Goal: Task Accomplishment & Management: Manage account settings

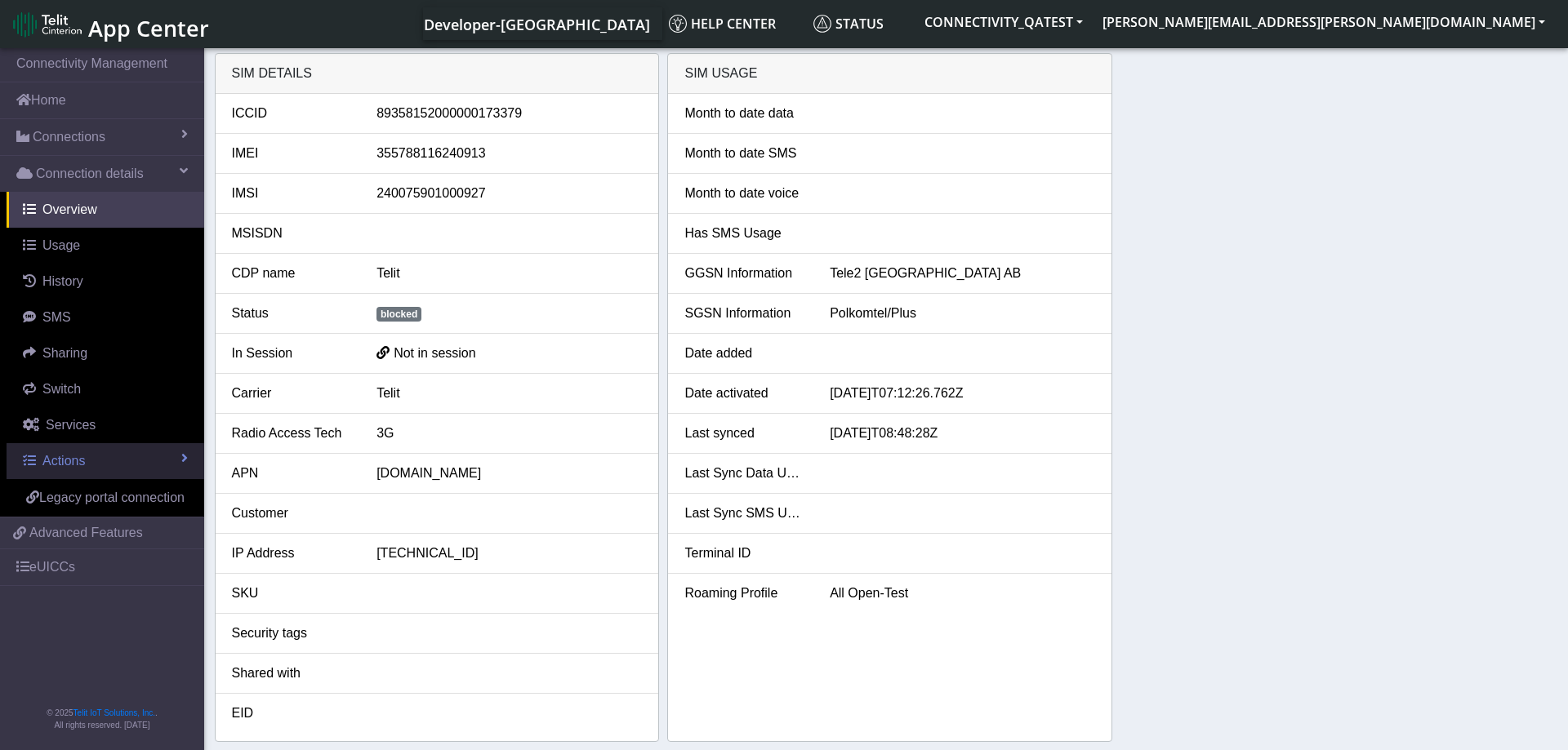
click at [166, 458] on link "Actions" at bounding box center [105, 461] width 198 height 36
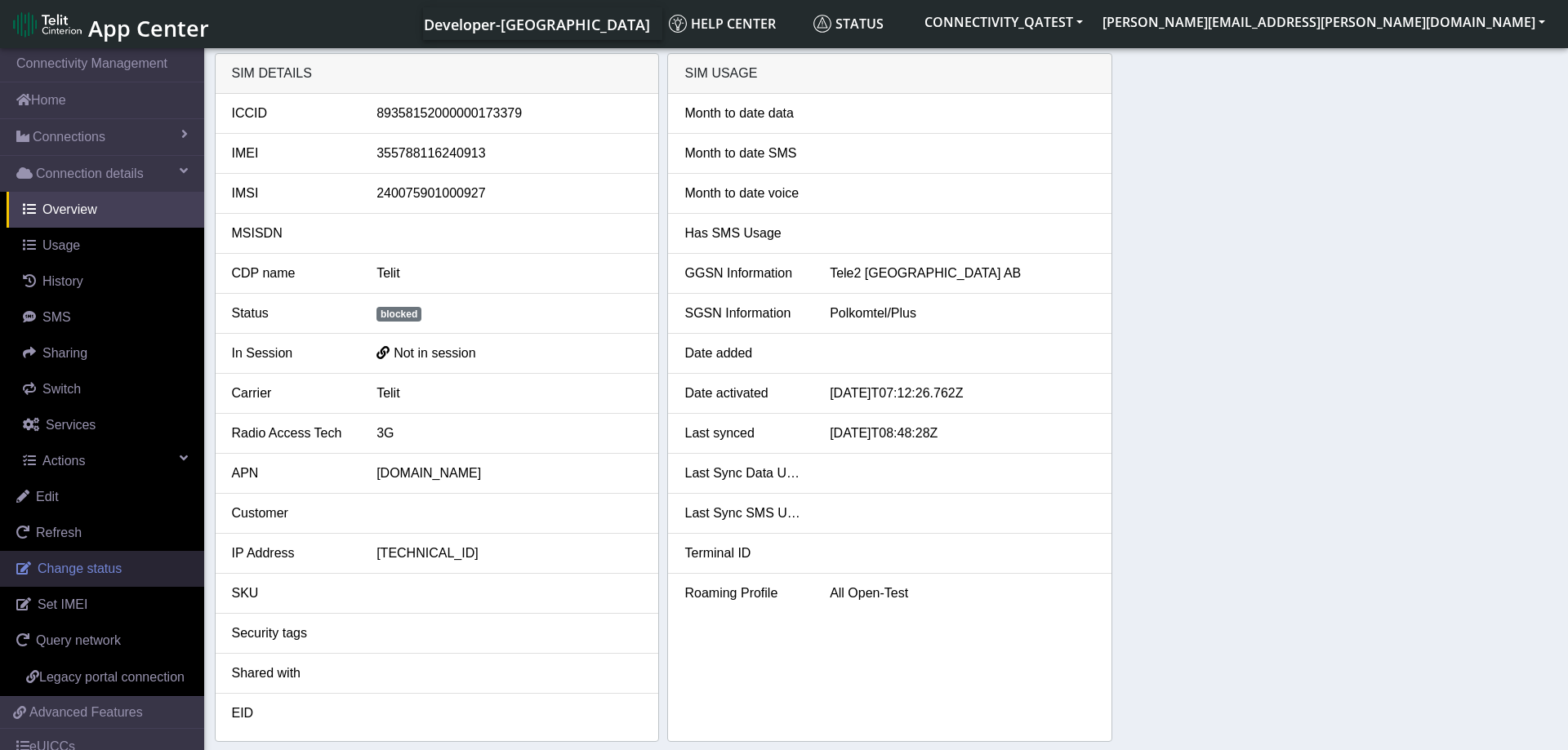
click at [125, 569] on link "Change status" at bounding box center [102, 569] width 204 height 36
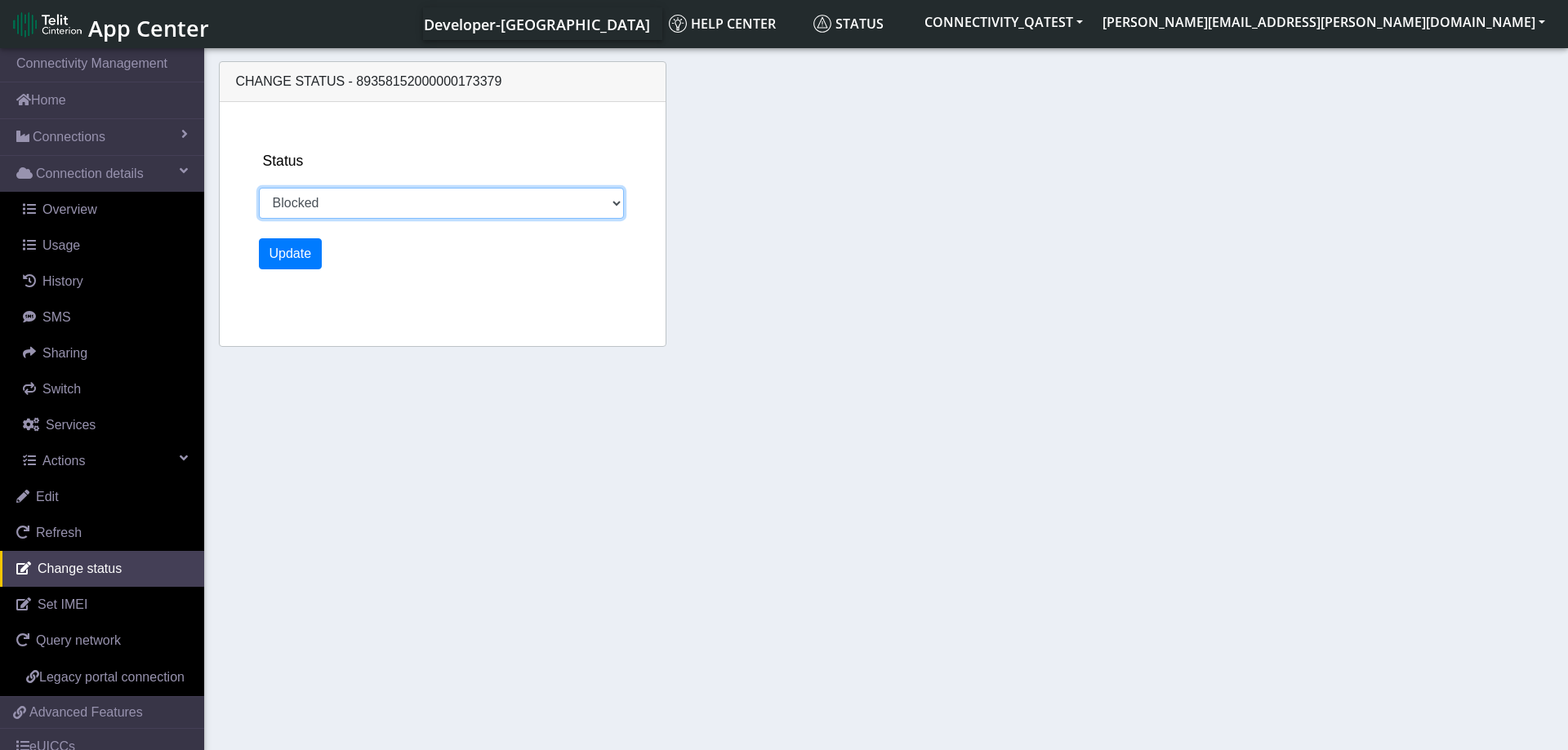
click at [259, 188] on select "Activated Deactivated Blocked" at bounding box center [441, 203] width 365 height 31
select select "activated"
click option "Activated" at bounding box center [0, 0] width 0 height 0
click at [303, 255] on button "Update" at bounding box center [291, 254] width 64 height 31
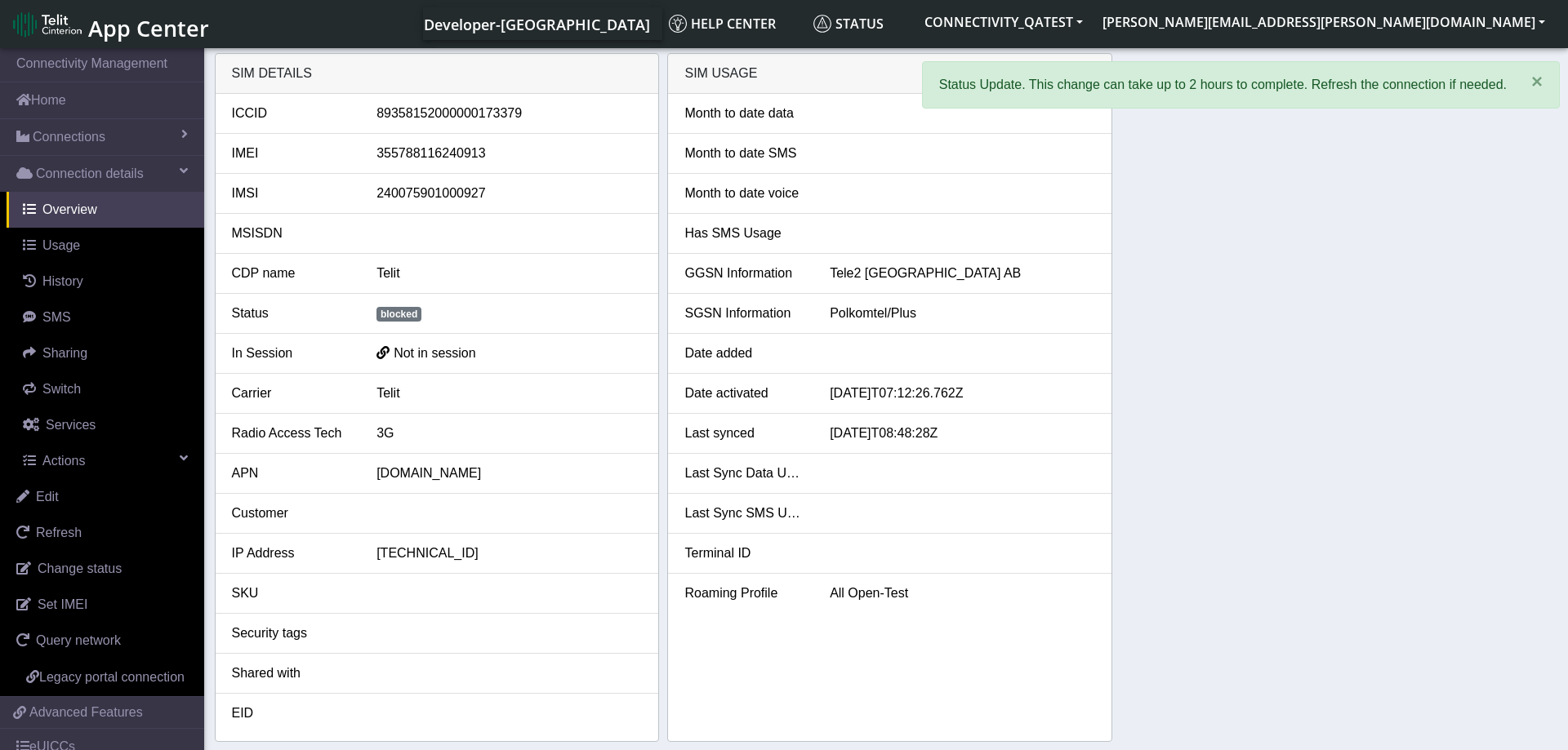
click at [1227, 340] on div "SIM details ICCID [TECHNICAL_ID] IMEI [TECHNICAL_ID] IMSI [TECHNICAL_ID] MSISDN…" at bounding box center [887, 397] width 1344 height 690
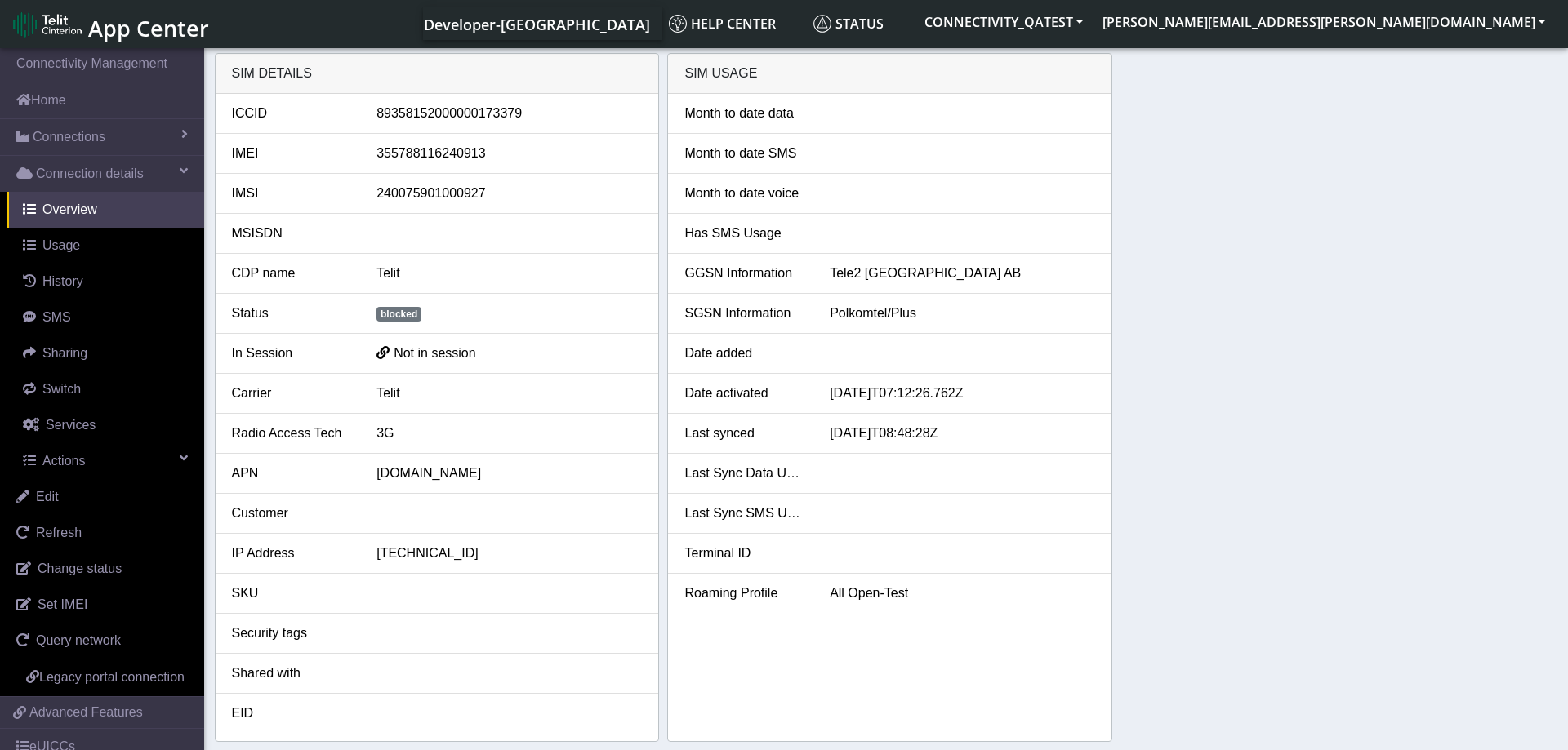
click at [1163, 272] on div "SIM details ICCID [TECHNICAL_ID] IMEI [TECHNICAL_ID] IMSI [TECHNICAL_ID] MSISDN…" at bounding box center [887, 397] width 1344 height 690
